Goal: Task Accomplishment & Management: Manage account settings

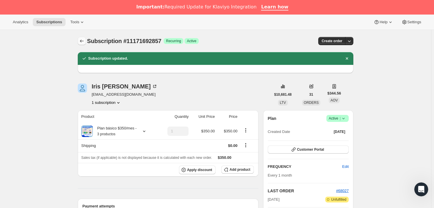
click at [84, 40] on icon "Subscriptions" at bounding box center [82, 41] width 6 height 6
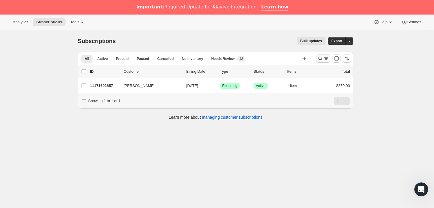
click at [322, 59] on icon "Search and filter results" at bounding box center [321, 58] width 6 height 6
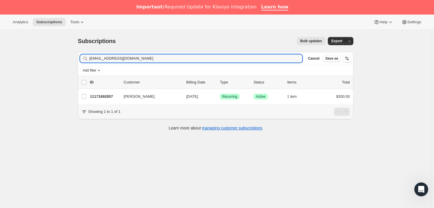
drag, startPoint x: 145, startPoint y: 56, endPoint x: 80, endPoint y: 57, distance: 64.7
click at [80, 57] on div "Filter subscribers [EMAIL_ADDRESS][DOMAIN_NAME] Clear Cancel Save as" at bounding box center [216, 58] width 276 height 13
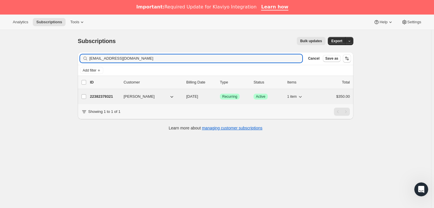
type input "[EMAIL_ADDRESS][DOMAIN_NAME]"
click at [138, 94] on span "[PERSON_NAME]" at bounding box center [139, 96] width 31 height 6
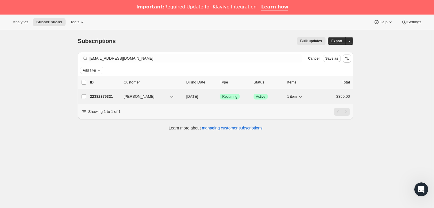
click at [138, 94] on span "[PERSON_NAME]" at bounding box center [139, 96] width 31 height 6
click at [115, 95] on p "22382379321" at bounding box center [104, 96] width 29 height 6
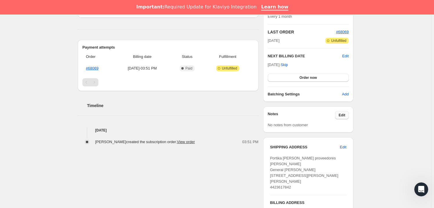
click at [340, 113] on button "Edit" at bounding box center [342, 115] width 14 height 8
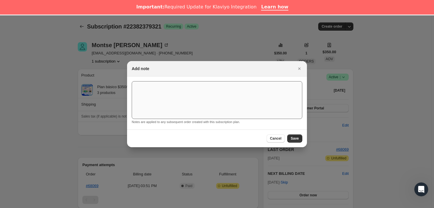
scroll to position [132, 0]
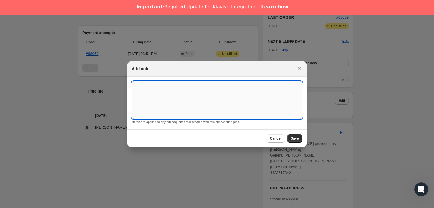
click at [207, 108] on textarea ":rj7:" at bounding box center [217, 100] width 171 height 38
type textarea "*SUSK CONFIRM*"
click at [292, 138] on span "Save" at bounding box center [295, 138] width 8 height 5
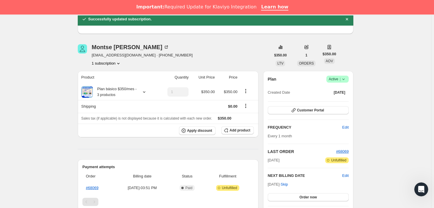
scroll to position [0, 0]
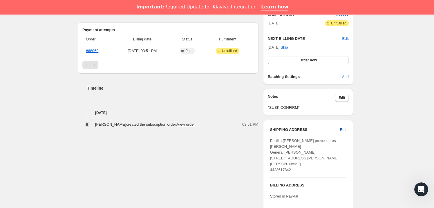
click at [344, 129] on span "Edit" at bounding box center [343, 130] width 6 height 6
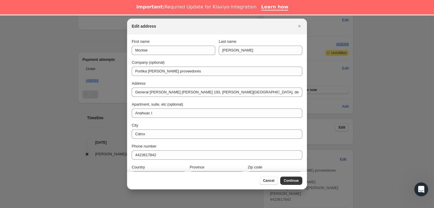
scroll to position [176, 0]
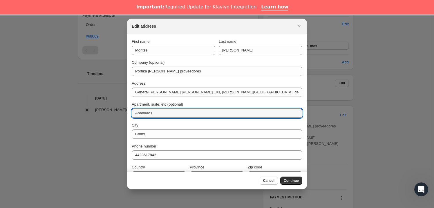
drag, startPoint x: 192, startPoint y: 111, endPoint x: 131, endPoint y: 110, distance: 61.6
click at [131, 110] on section "First name Montse Last name [PERSON_NAME] Company (optional) Portika [PERSON_NA…" at bounding box center [217, 109] width 180 height 151
type input "Norte Int 206"
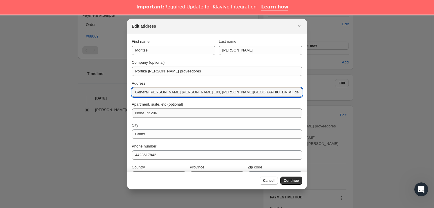
drag, startPoint x: 189, startPoint y: 92, endPoint x: 282, endPoint y: 111, distance: 95.2
click at [282, 111] on div "First name Montse Last name [PERSON_NAME] Company (optional) Portika [PERSON_NA…" at bounding box center [217, 110] width 171 height 142
click at [152, 90] on input "General [PERSON_NAME] [PERSON_NAME] 193" at bounding box center [217, 91] width 171 height 9
type input "General [PERSON_NAME] [PERSON_NAME] 193"
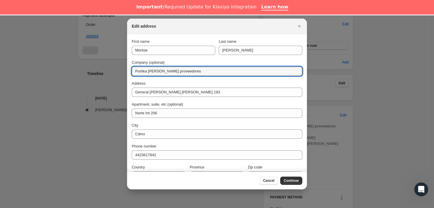
drag, startPoint x: 197, startPoint y: 71, endPoint x: 122, endPoint y: 70, distance: 75.2
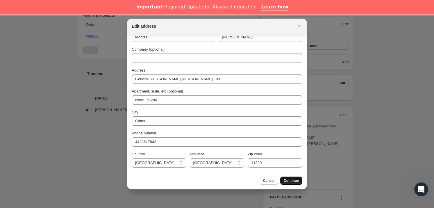
click at [297, 181] on span "Continue" at bounding box center [291, 180] width 15 height 5
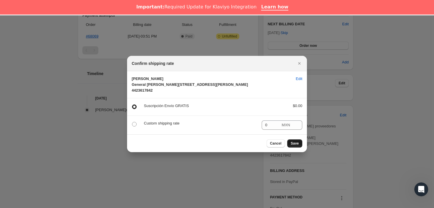
click at [296, 145] on span "Save" at bounding box center [295, 143] width 8 height 5
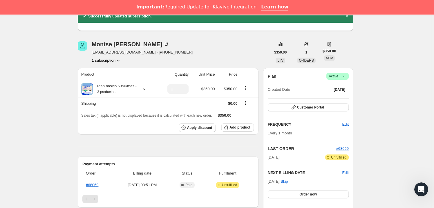
scroll to position [176, 0]
